Goal: Information Seeking & Learning: Learn about a topic

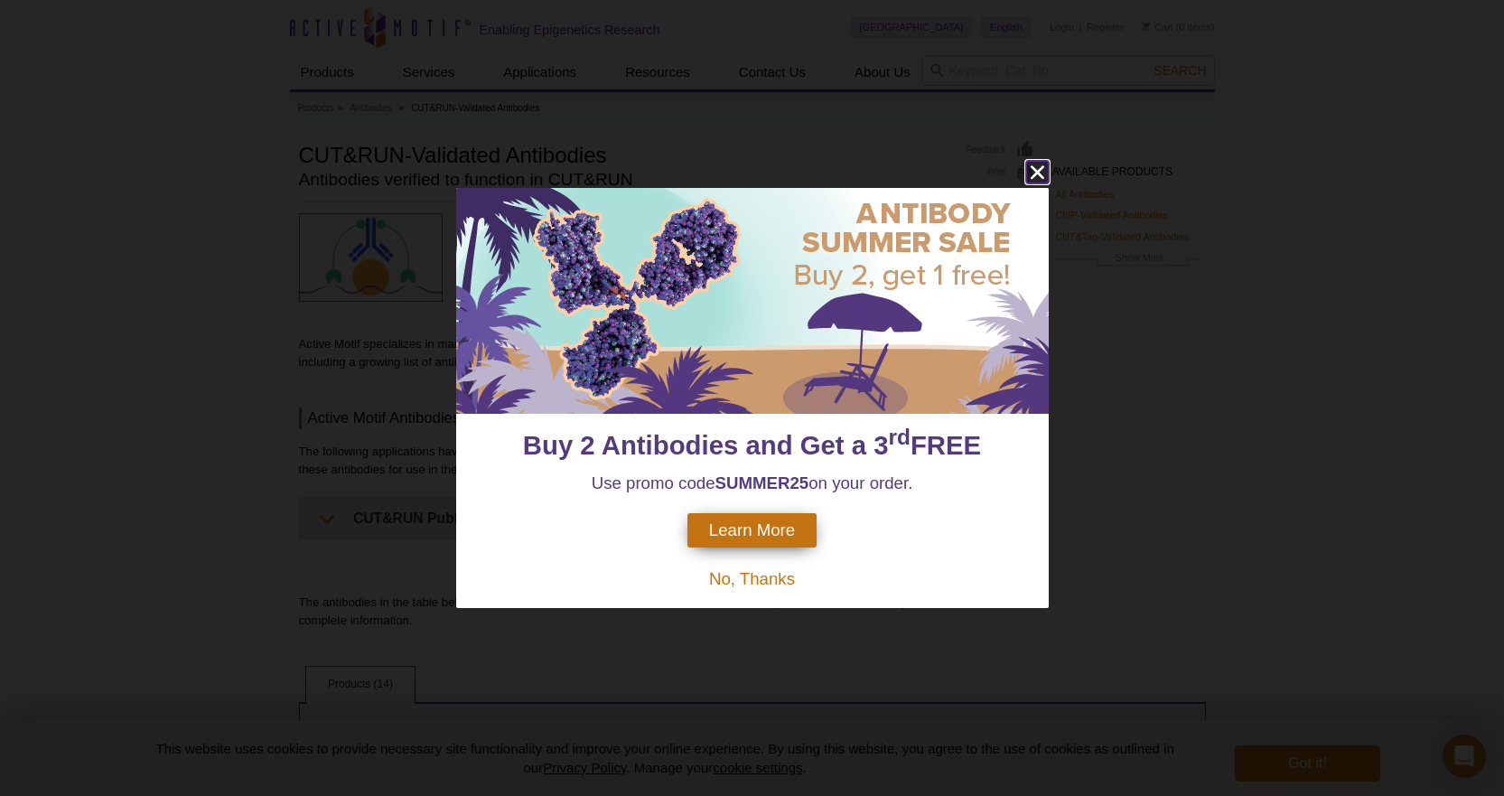
click at [1041, 172] on icon "close" at bounding box center [1037, 172] width 23 height 23
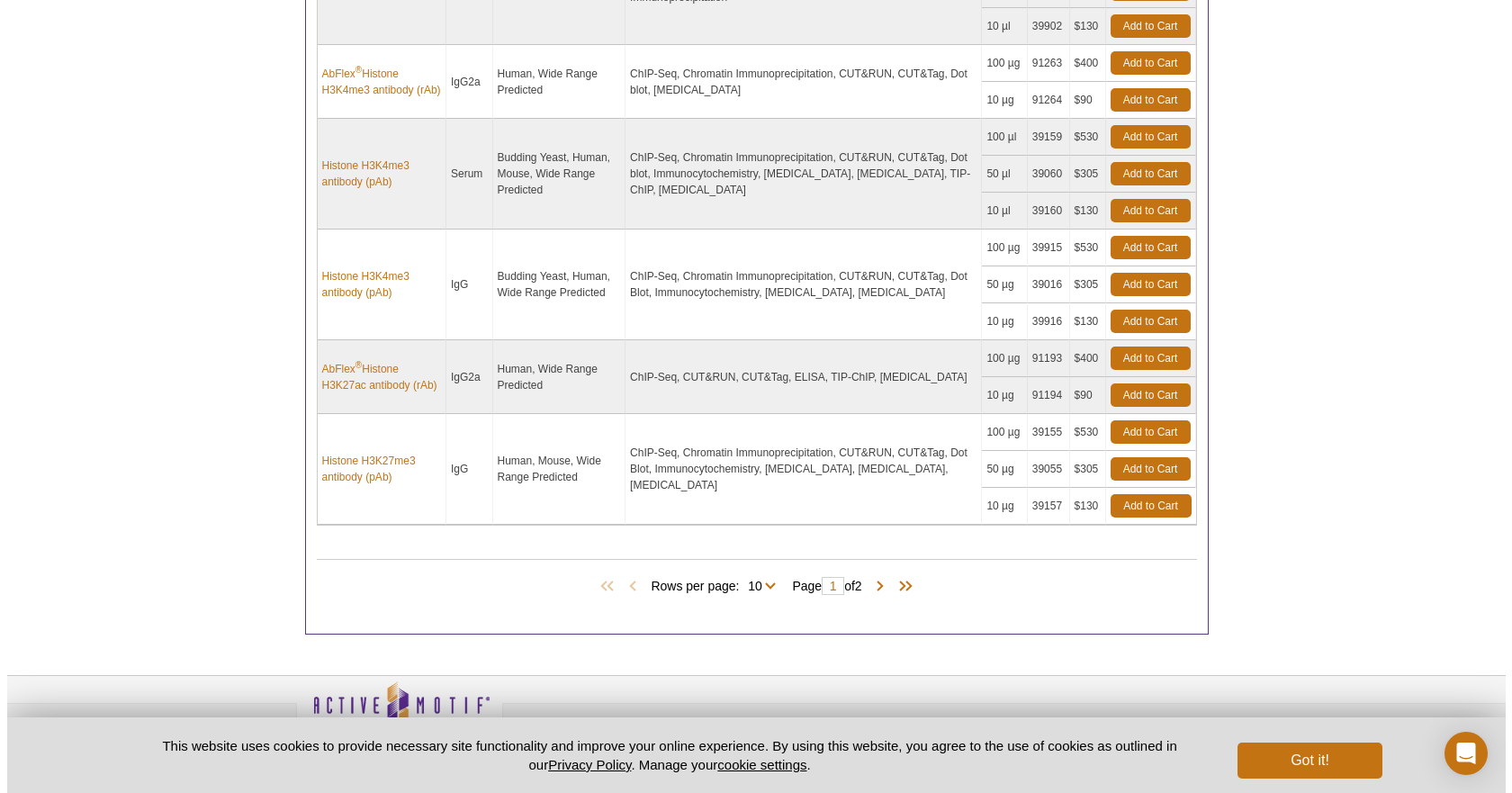
scroll to position [1260, 0]
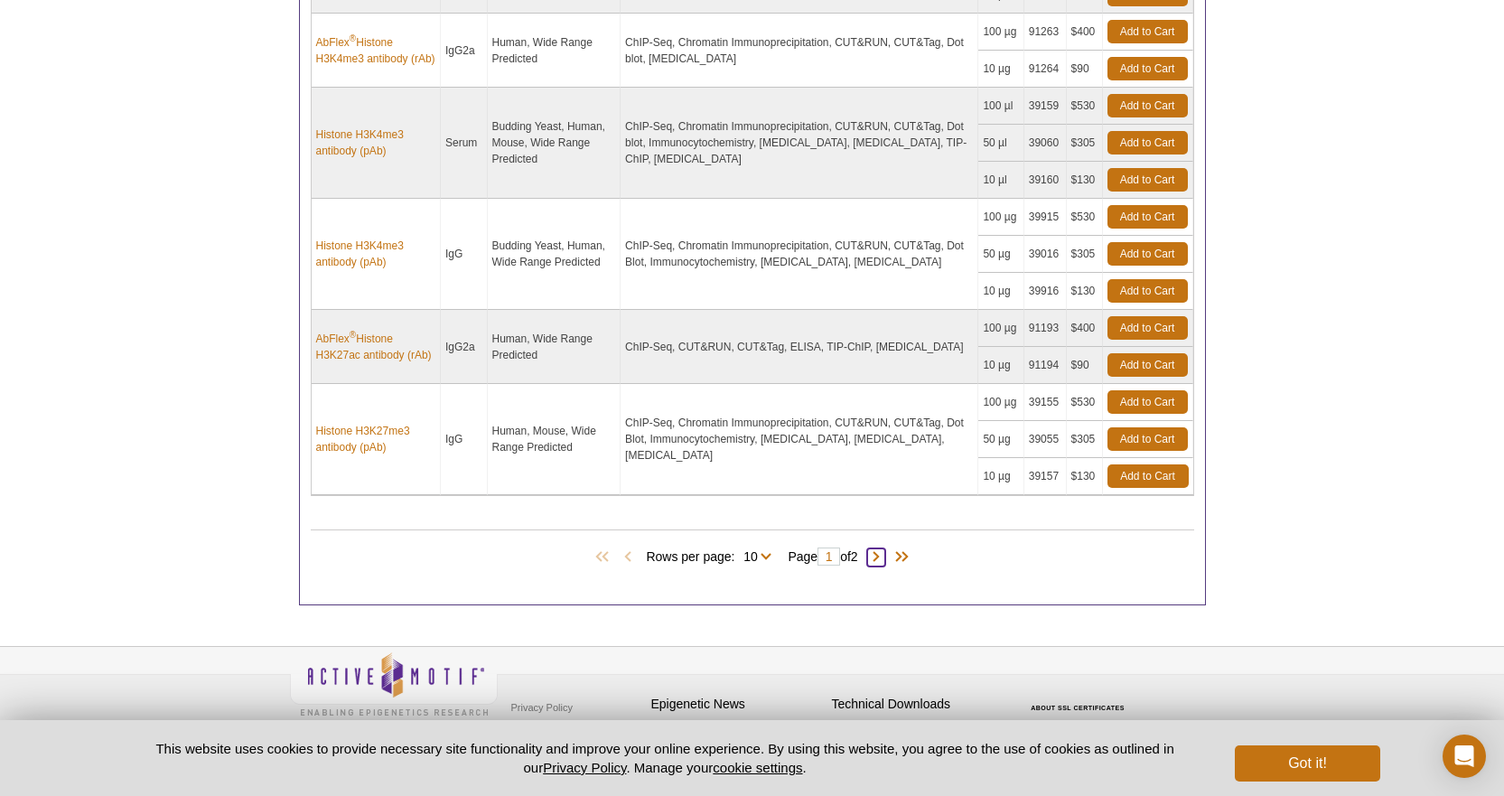
click at [882, 556] on span at bounding box center [876, 557] width 18 height 18
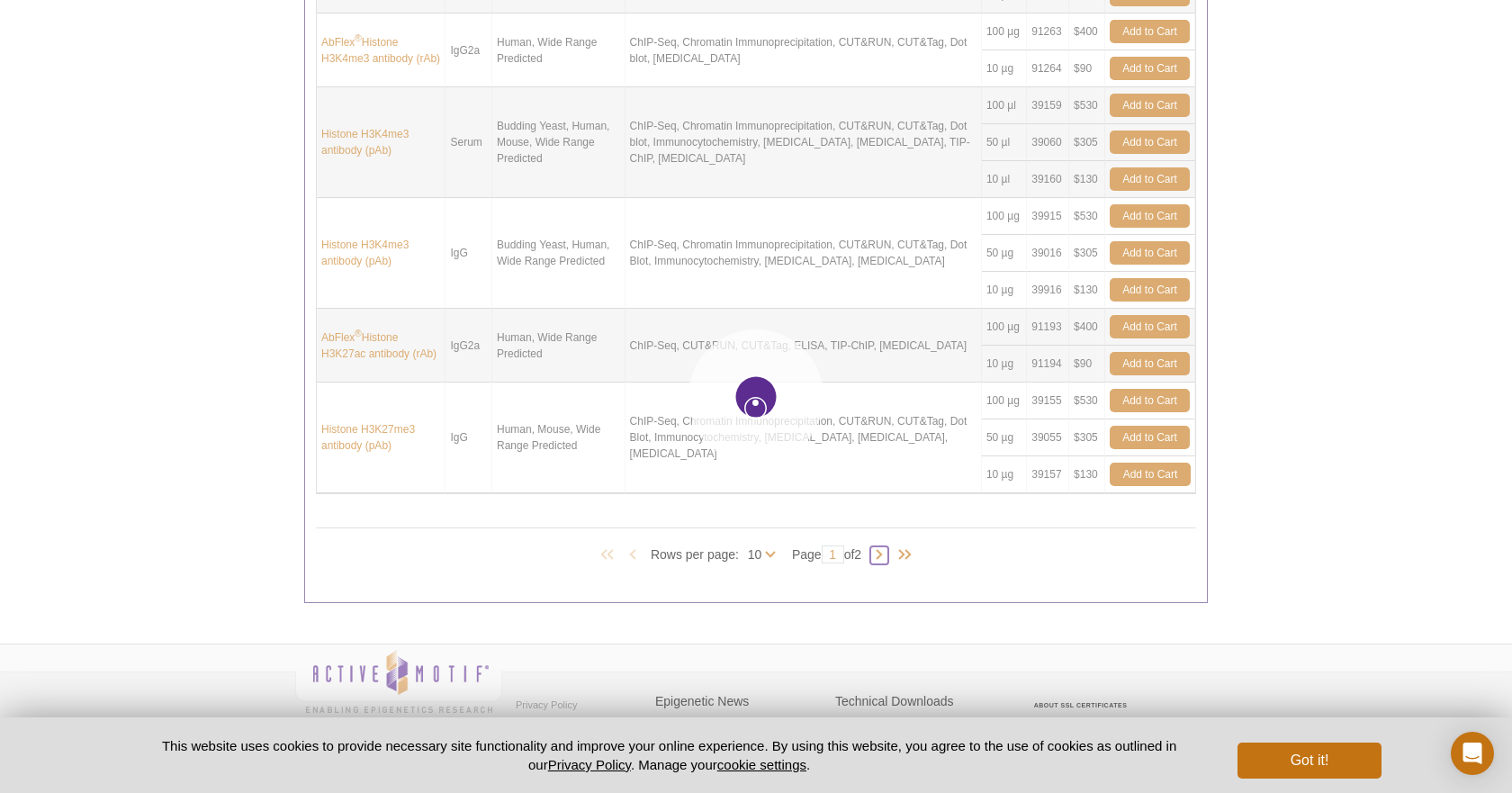
type input "2"
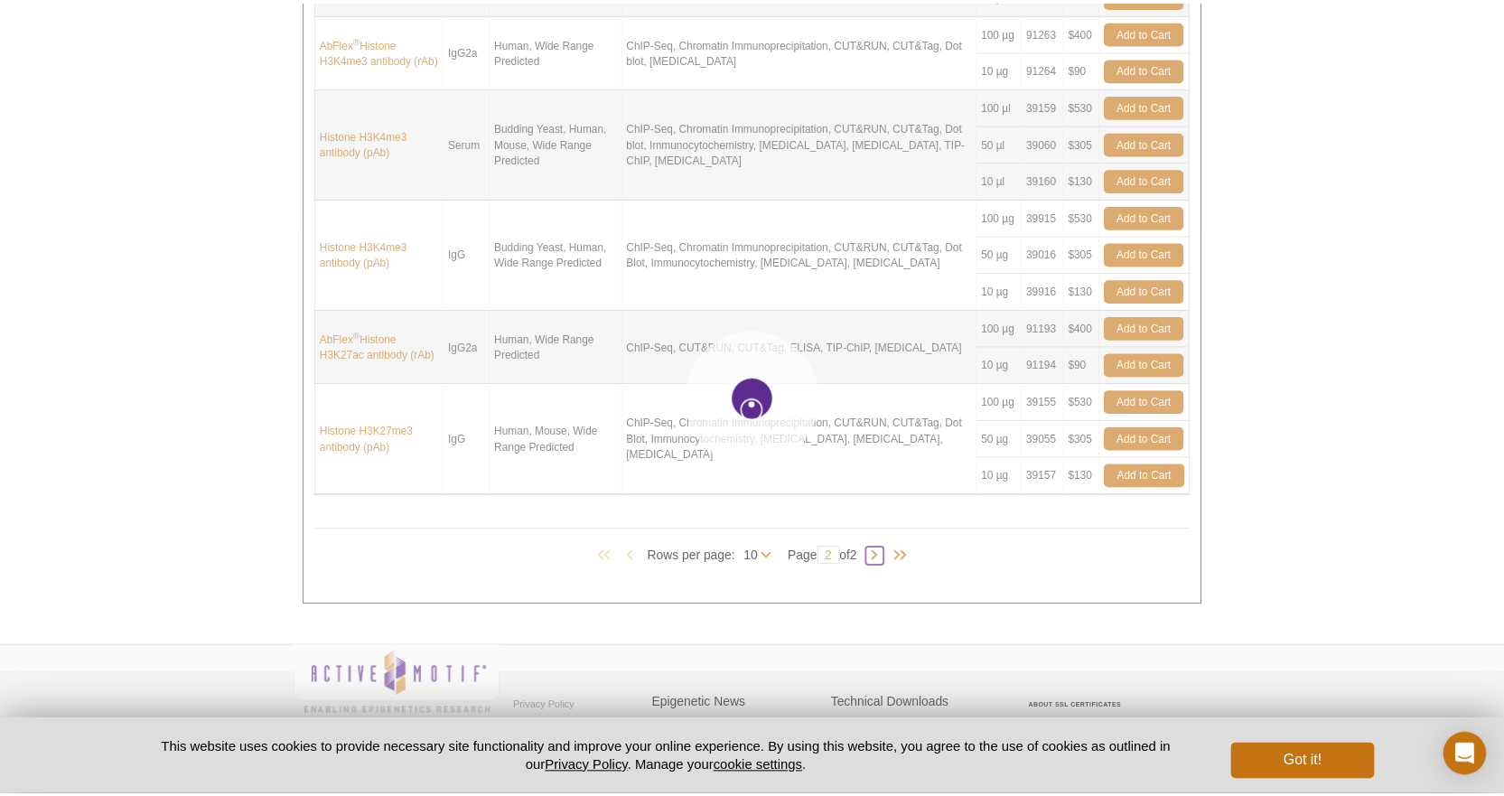
scroll to position [754, 0]
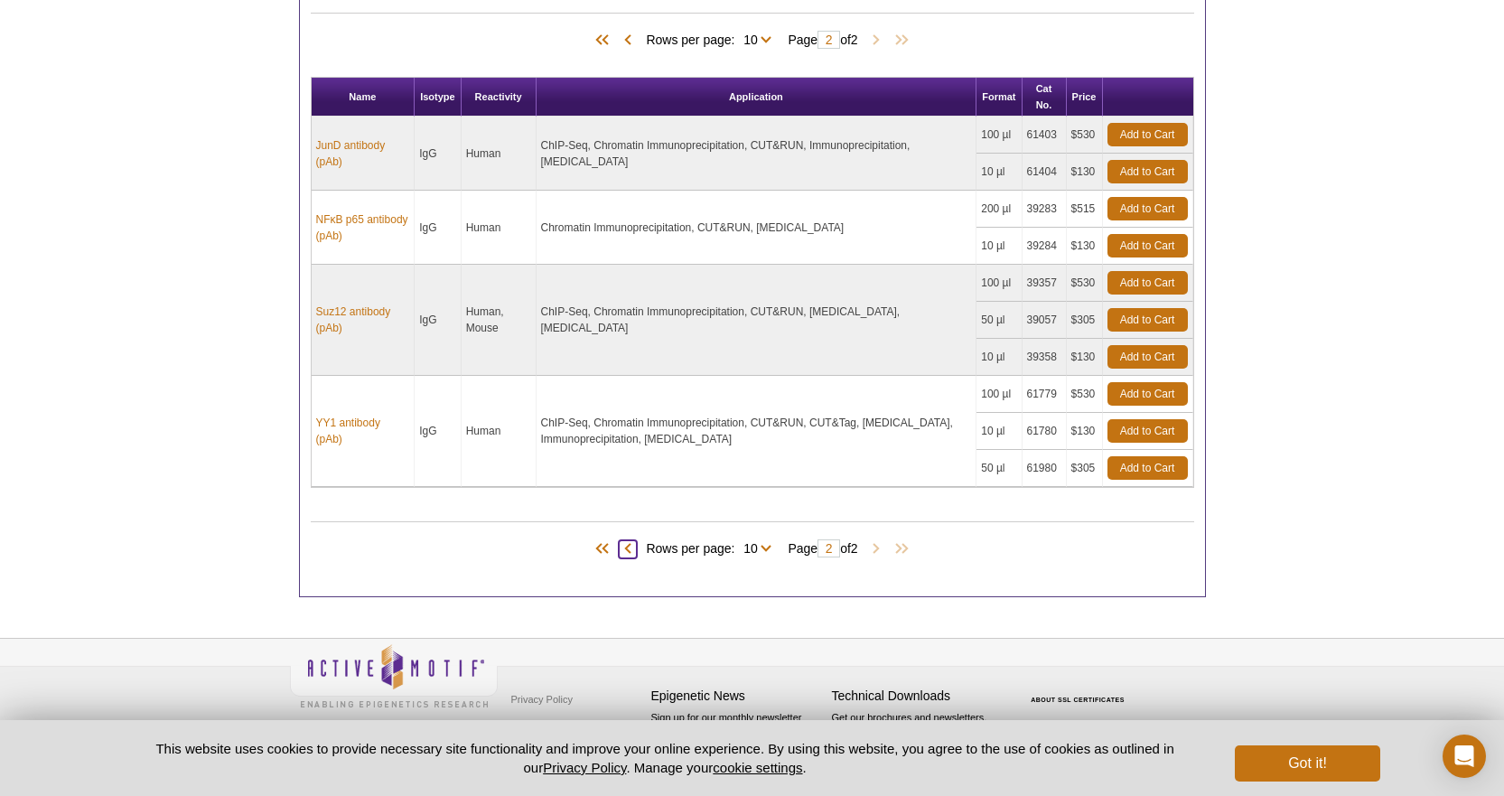
click at [620, 547] on span at bounding box center [628, 549] width 18 height 18
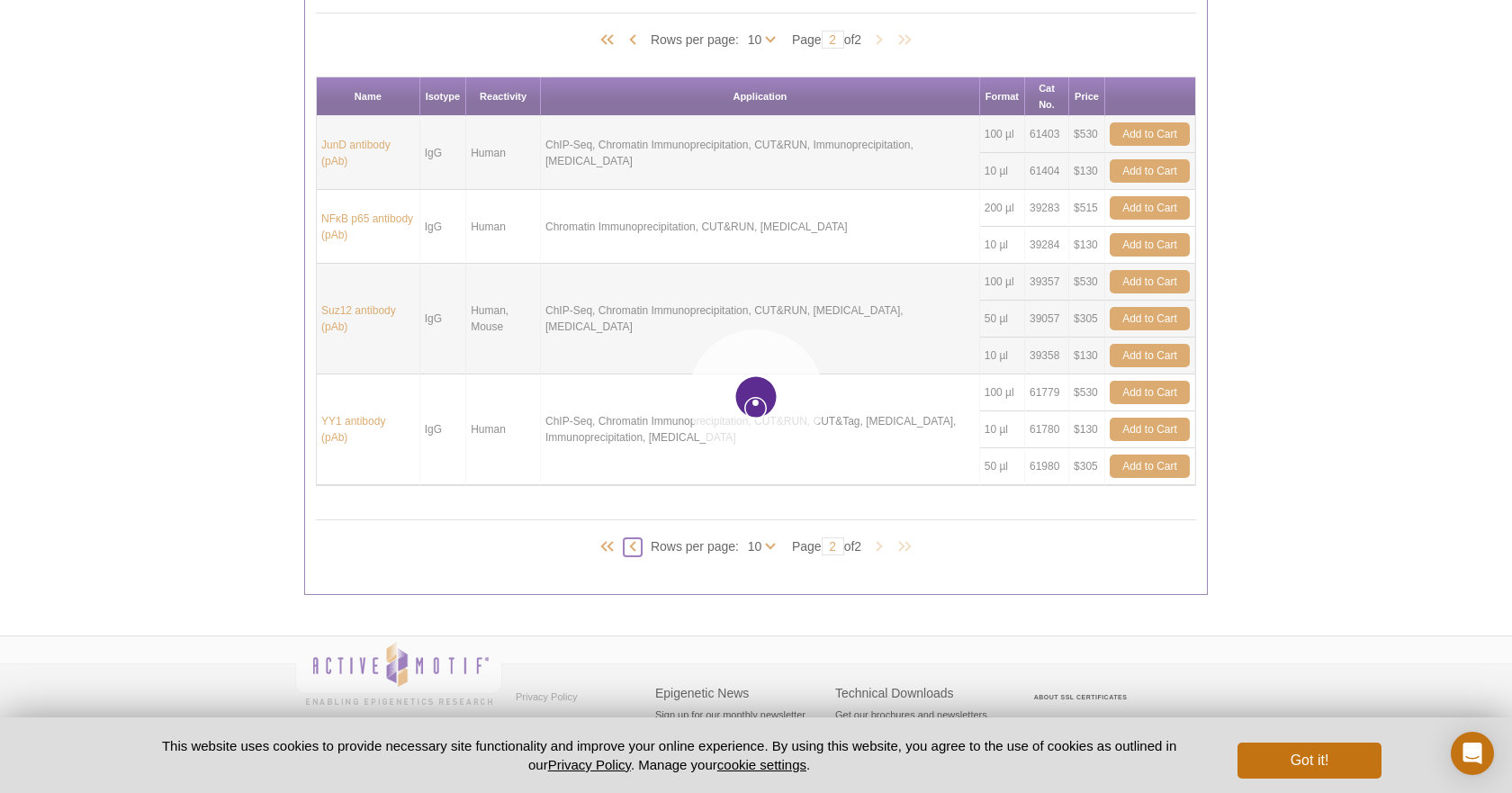
type input "1"
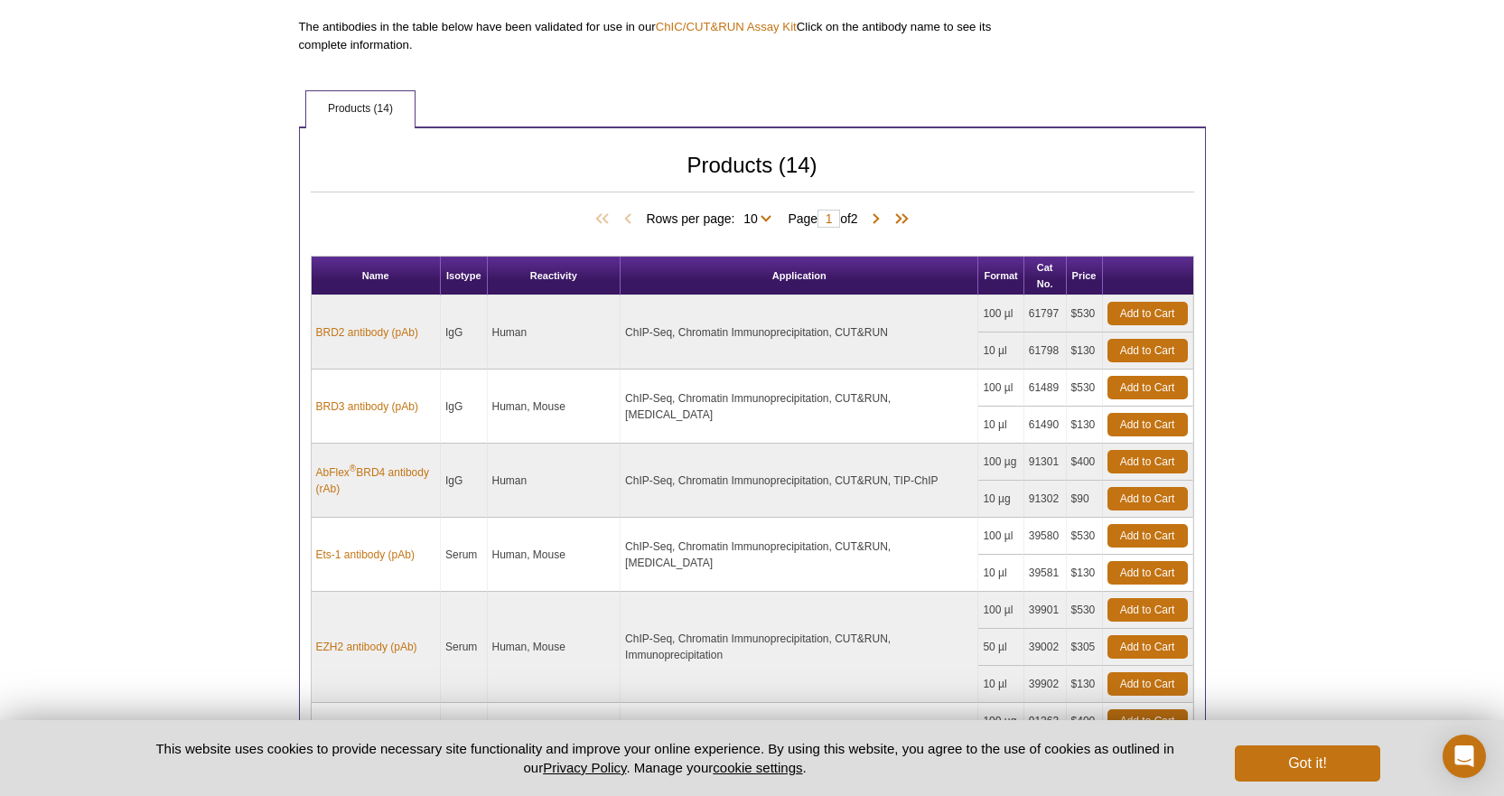
scroll to position [574, 0]
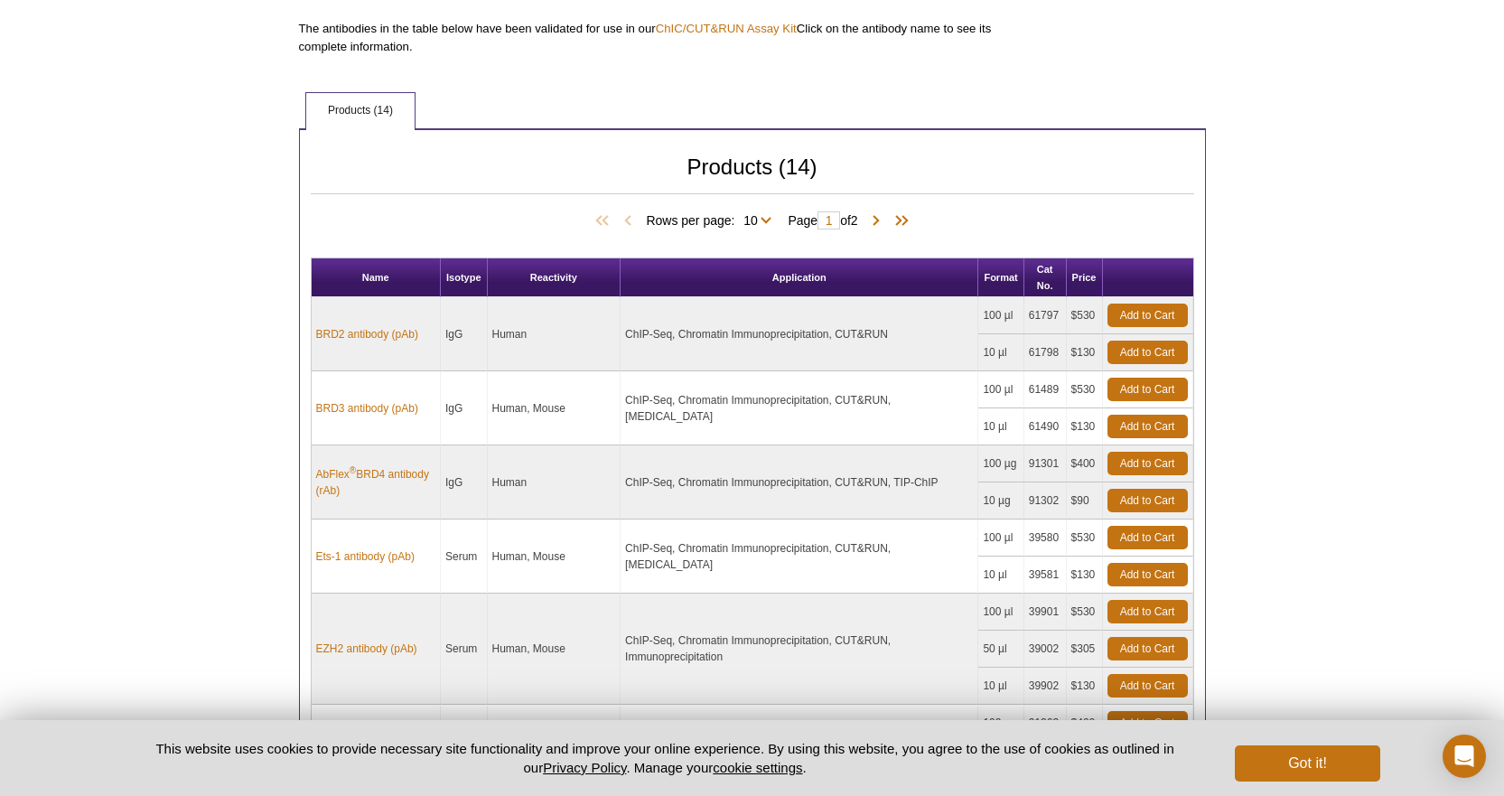
click at [189, 397] on div "Active Motif Logo Enabling Epigenetics Research 0 Search Skip to content Active…" at bounding box center [752, 460] width 1504 height 2068
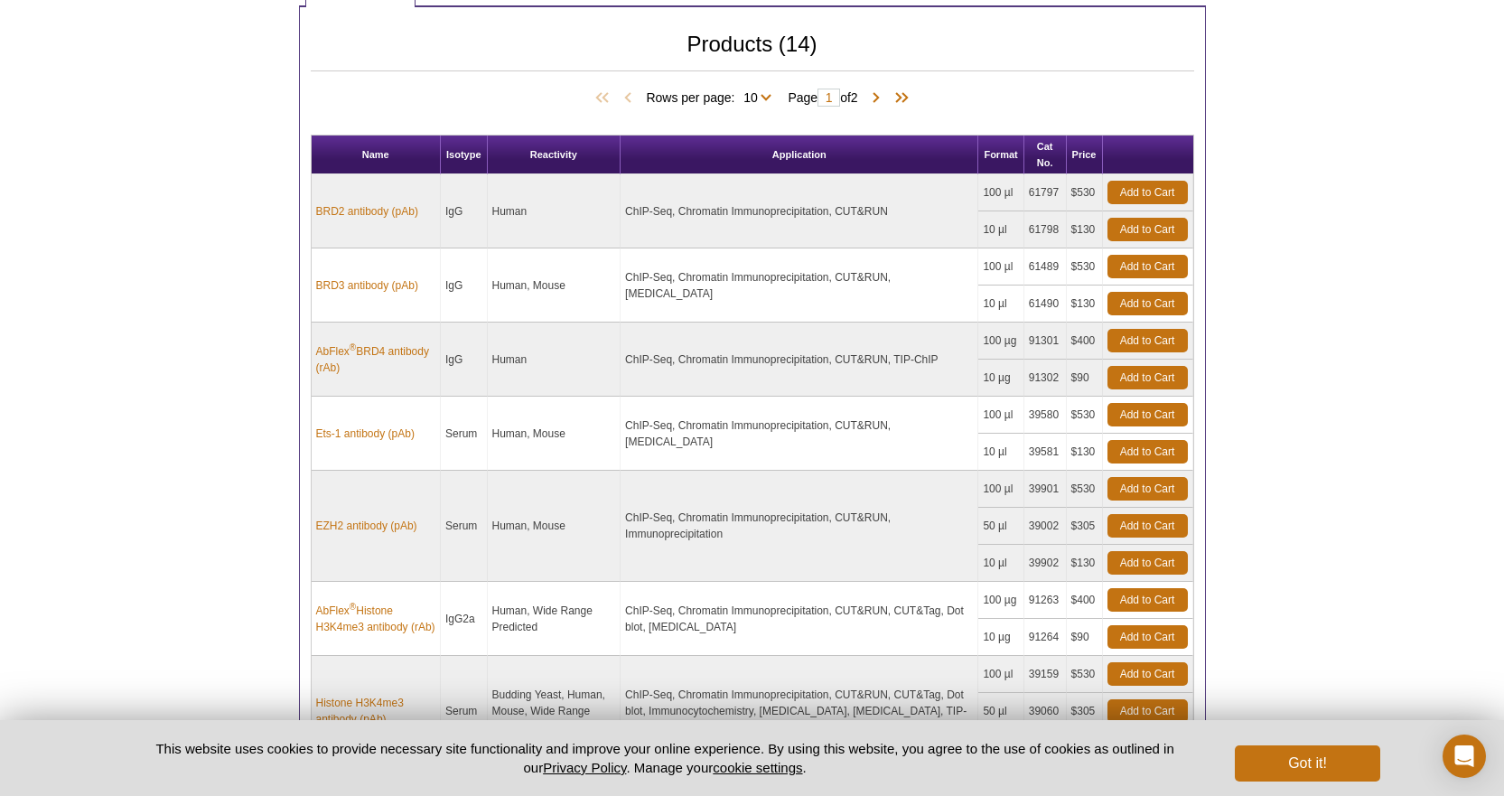
scroll to position [664, 0]
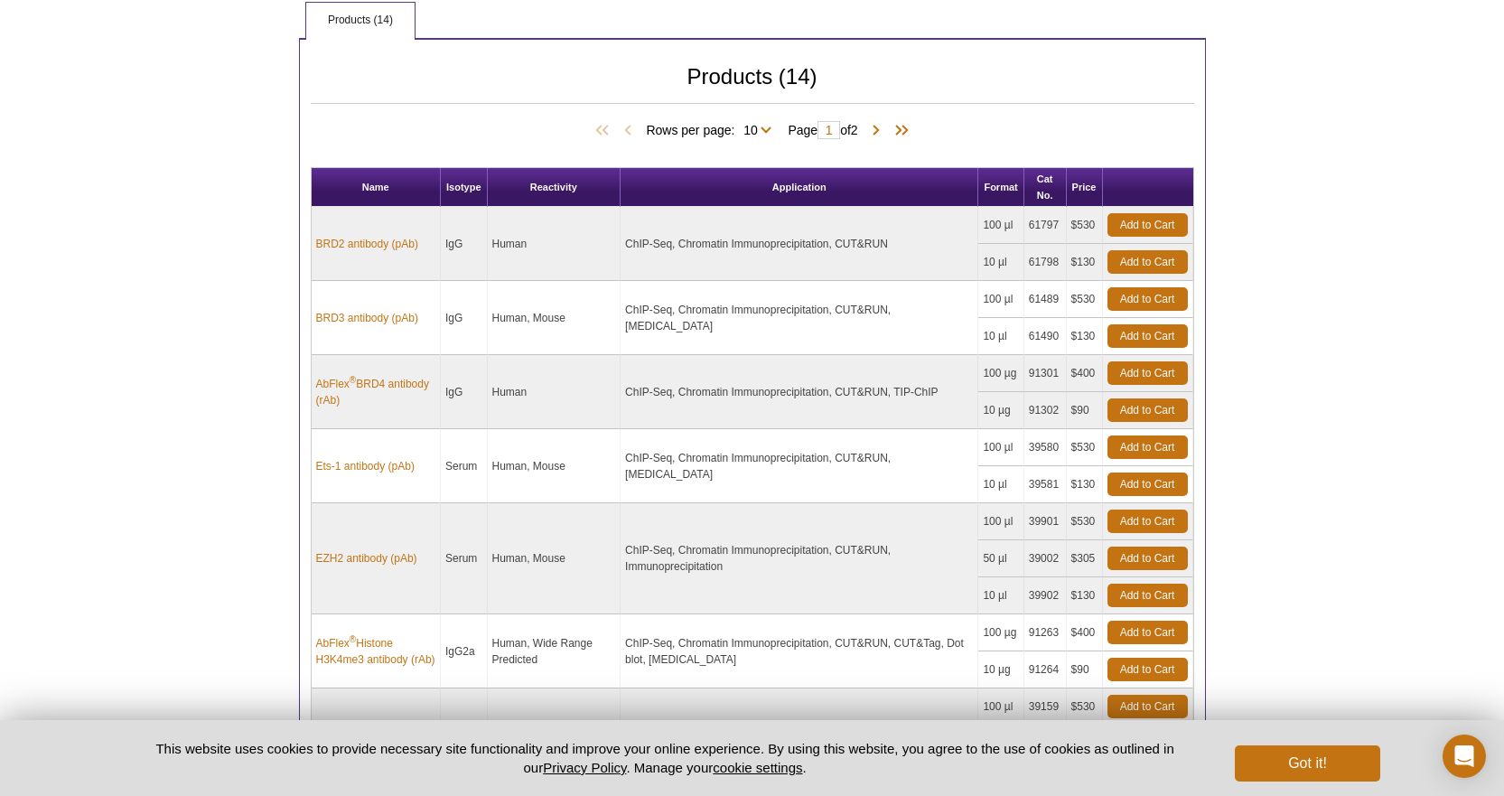
click at [224, 332] on div "Active Motif Logo Enabling Epigenetics Research 0 Search Skip to content Active…" at bounding box center [752, 370] width 1504 height 2068
click at [225, 326] on div "Active Motif Logo Enabling Epigenetics Research 0 Search Skip to content Active…" at bounding box center [752, 370] width 1504 height 2068
